Goal: Task Accomplishment & Management: Manage account settings

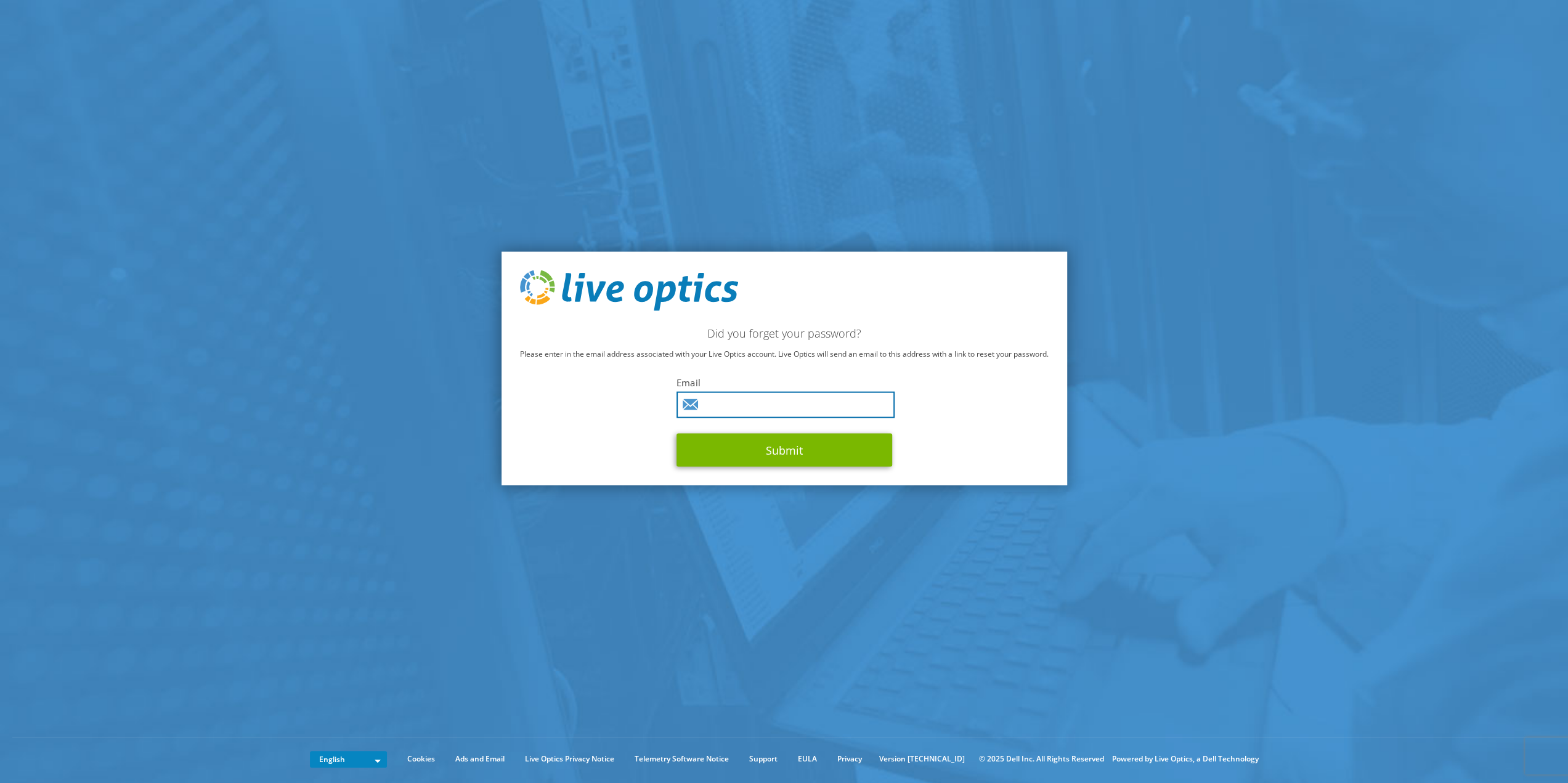
click at [756, 409] on input "text" at bounding box center [786, 404] width 219 height 26
click at [677, 433] on button "Submit" at bounding box center [784, 449] width 216 height 33
type input "m.abuherra@axs.sa"
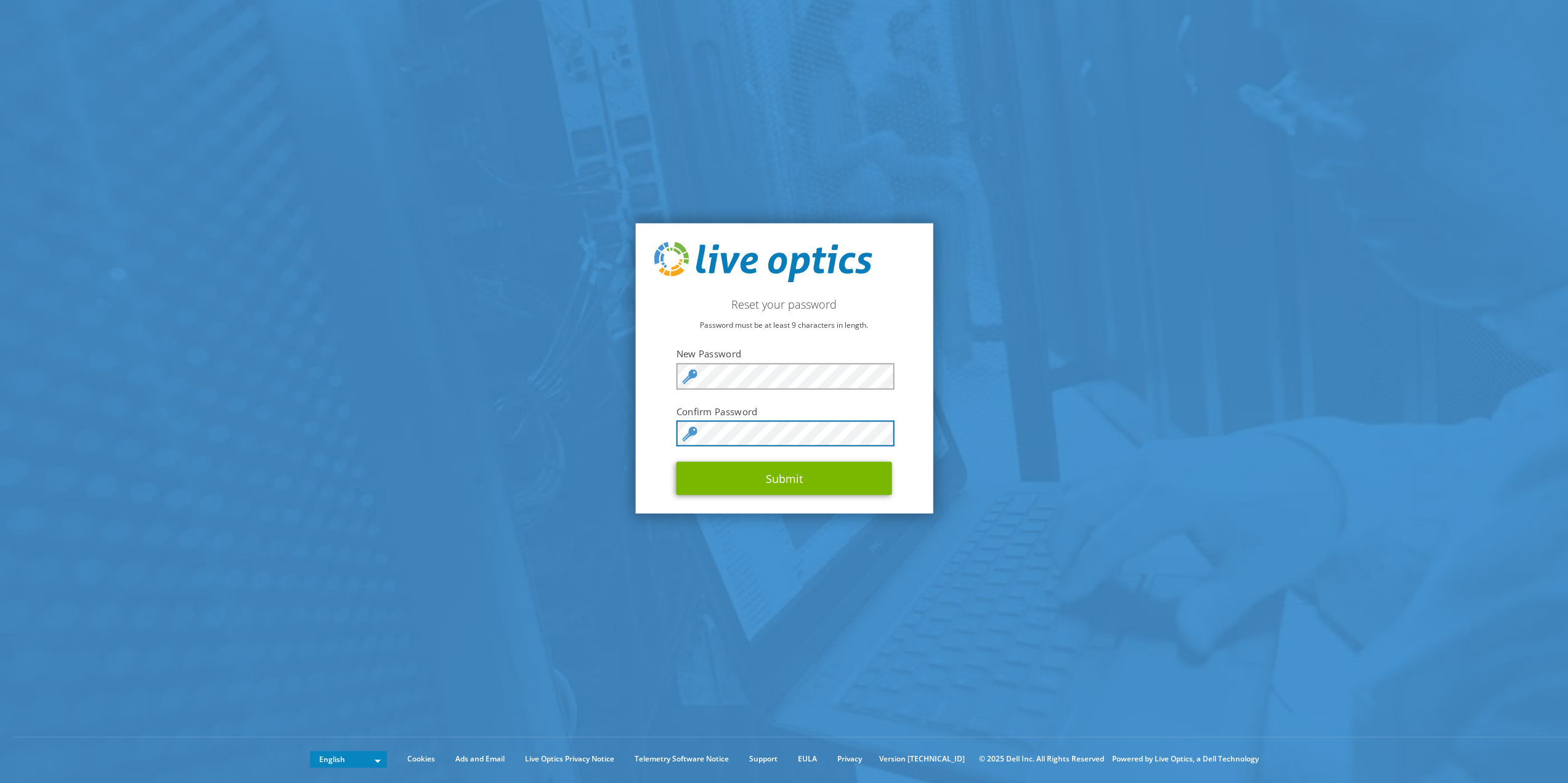
click at [677, 462] on button "Submit" at bounding box center [784, 478] width 216 height 33
